Goal: Find contact information: Find contact information

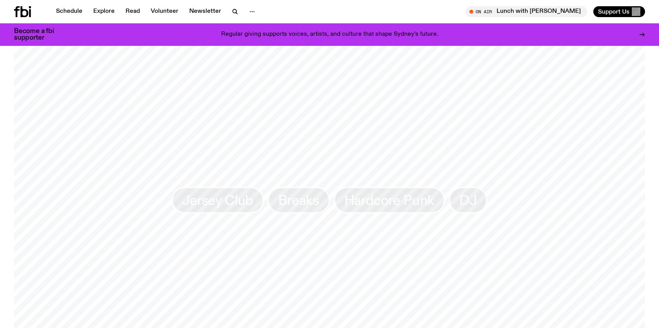
scroll to position [685, 0]
click at [245, 11] on button "button" at bounding box center [253, 11] width 16 height 11
click at [206, 12] on link "Newsletter" at bounding box center [205, 11] width 41 height 11
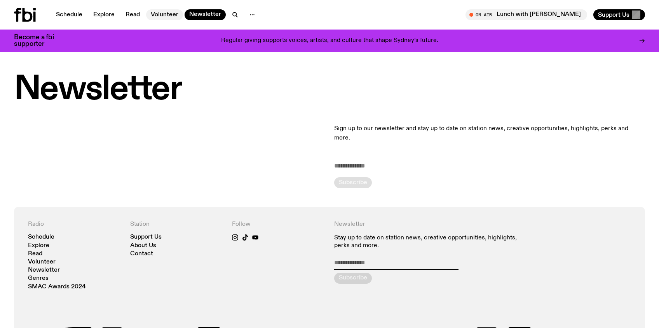
click at [172, 11] on link "Volunteer" at bounding box center [164, 14] width 37 height 11
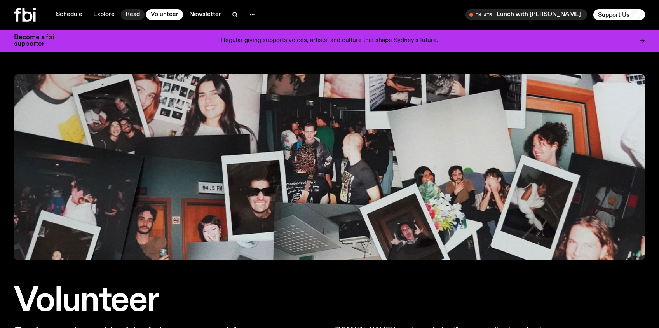
click at [133, 11] on link "Read" at bounding box center [133, 14] width 24 height 11
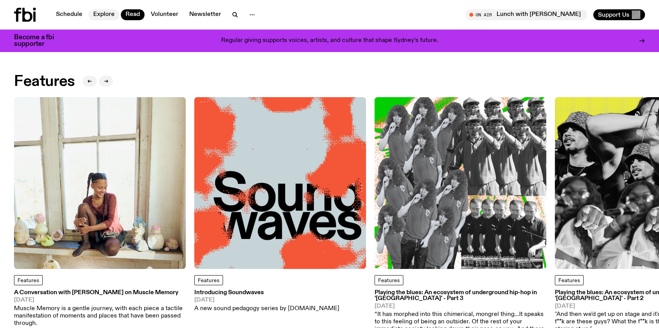
click at [114, 12] on link "Explore" at bounding box center [104, 14] width 31 height 11
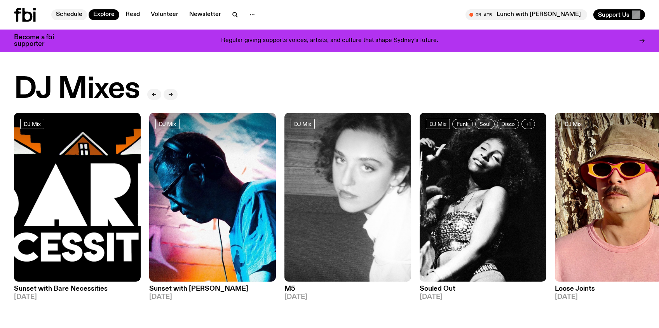
click at [59, 15] on link "Schedule" at bounding box center [69, 14] width 36 height 11
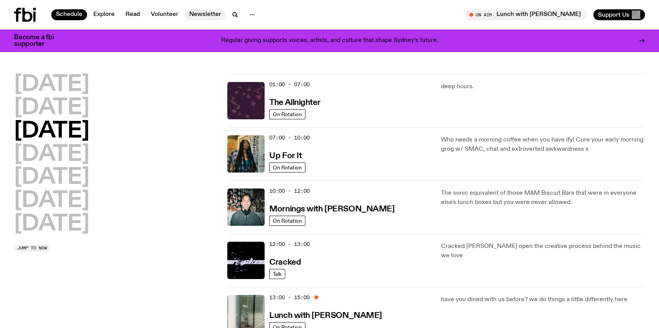
click at [214, 15] on link "Newsletter" at bounding box center [205, 14] width 41 height 11
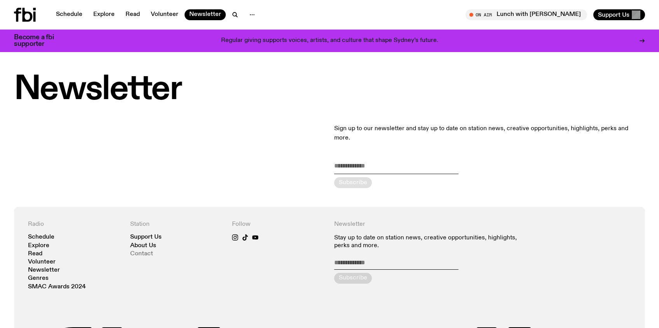
click at [145, 251] on link "Contact" at bounding box center [141, 254] width 23 height 6
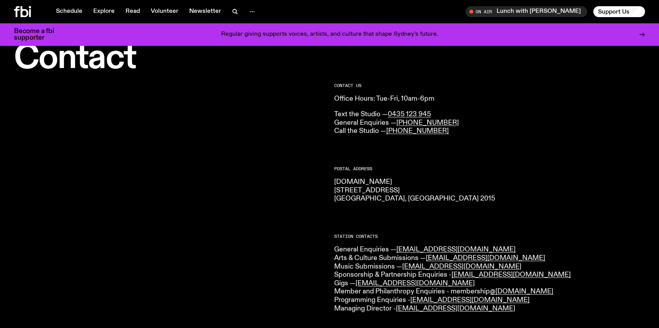
scroll to position [76, 0]
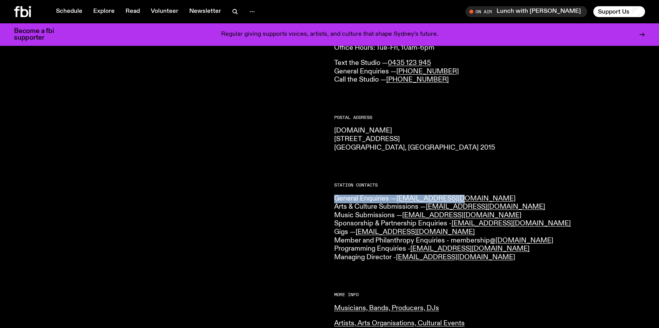
drag, startPoint x: 462, startPoint y: 198, endPoint x: 332, endPoint y: 201, distance: 130.3
click at [332, 201] on div "CONTACT US Office Hours: Tue-Fri, 10am-6pm Text the Studio — 0435 123 945 Gener…" at bounding box center [329, 271] width 659 height 496
copy p "General Enquiries — [EMAIL_ADDRESS][DOMAIN_NAME]"
